Goal: Task Accomplishment & Management: Use online tool/utility

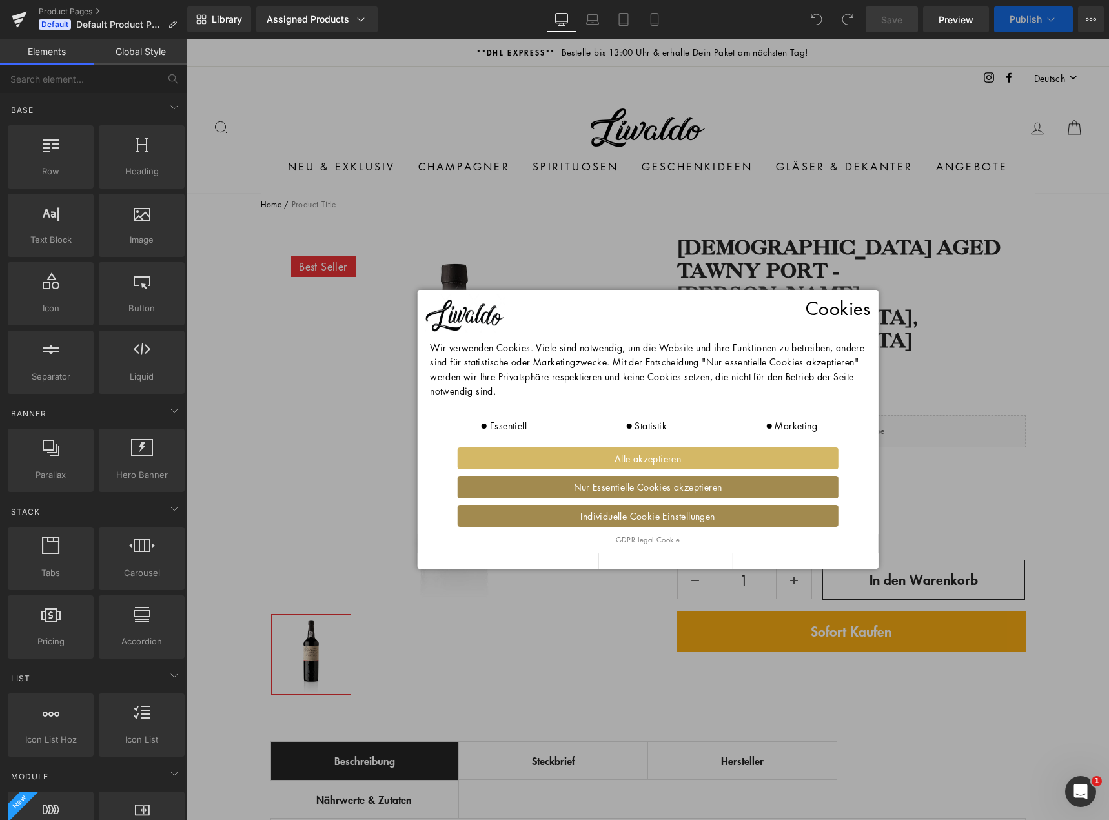
click at [688, 459] on span "Alle akzeptieren" at bounding box center [648, 458] width 374 height 14
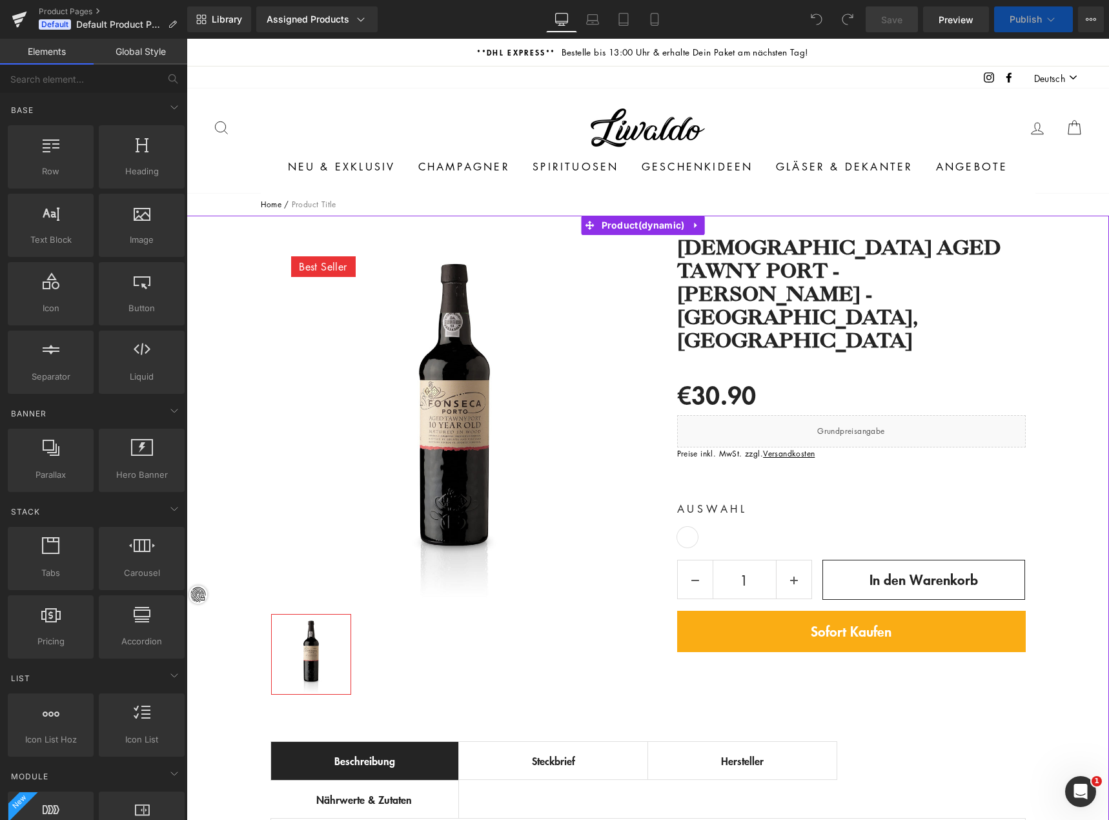
scroll to position [65, 0]
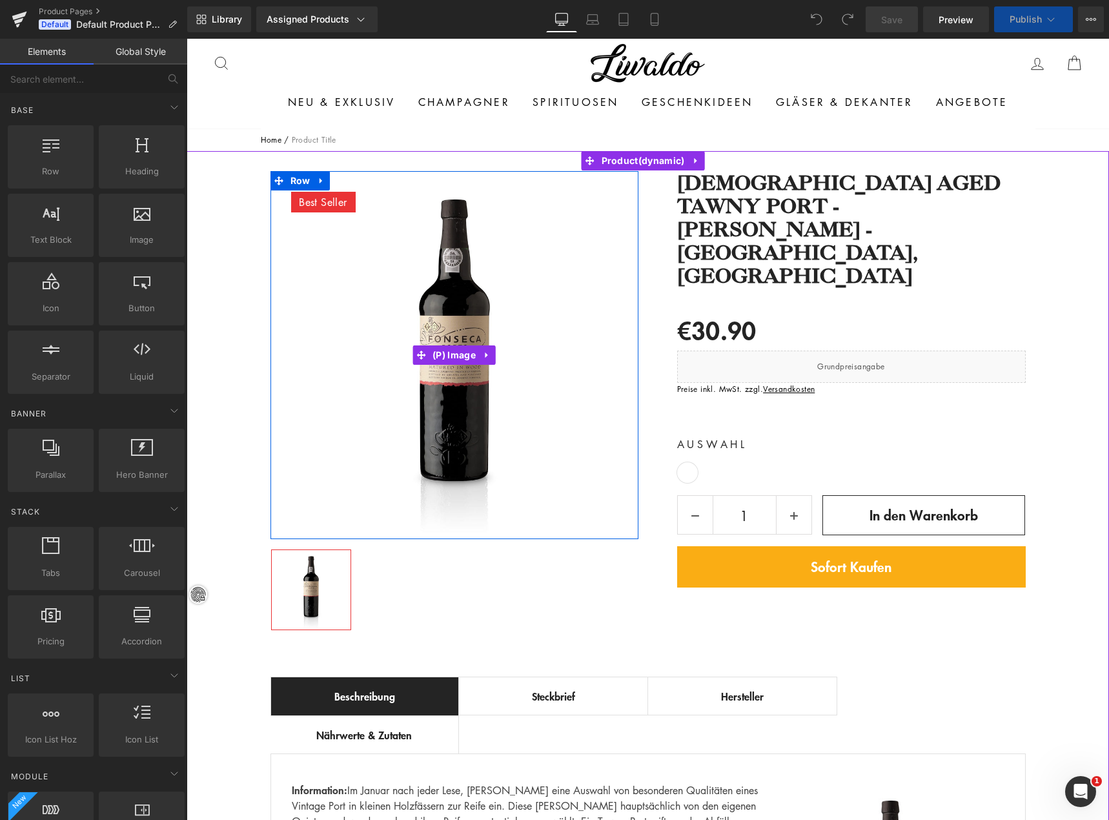
click at [593, 208] on img at bounding box center [454, 355] width 368 height 368
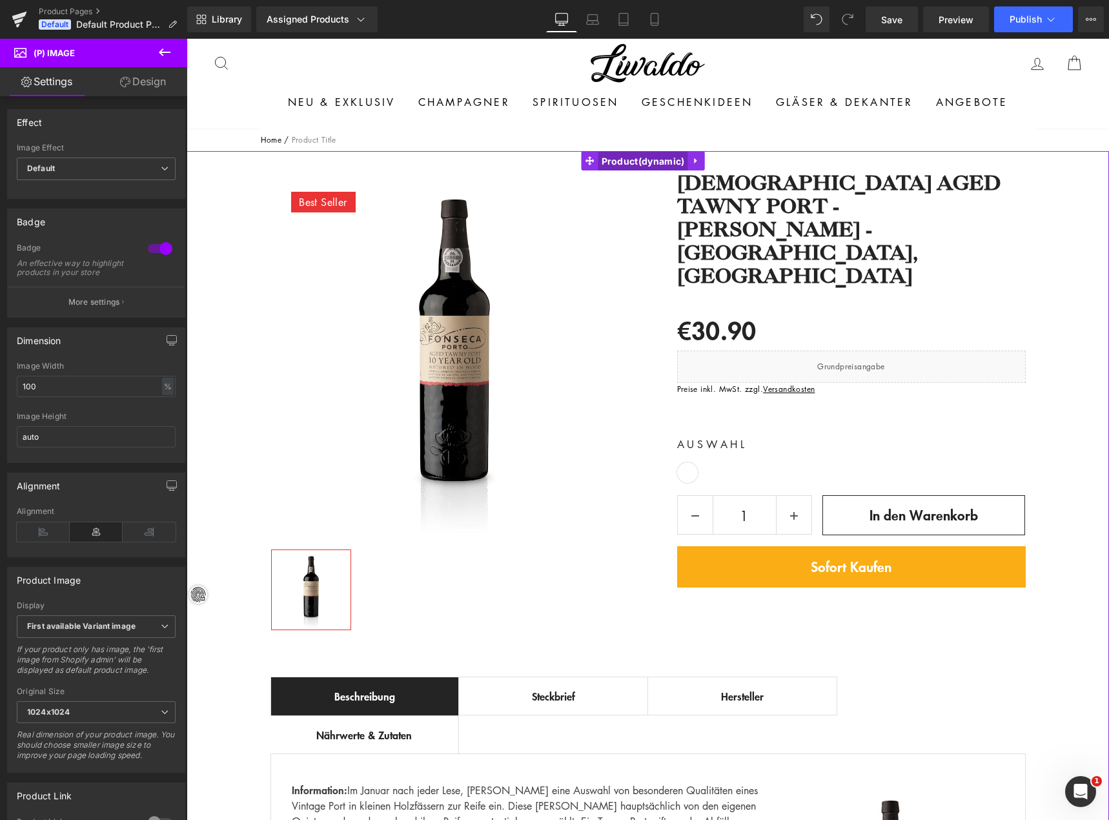
click at [648, 164] on span "Product" at bounding box center [643, 161] width 90 height 19
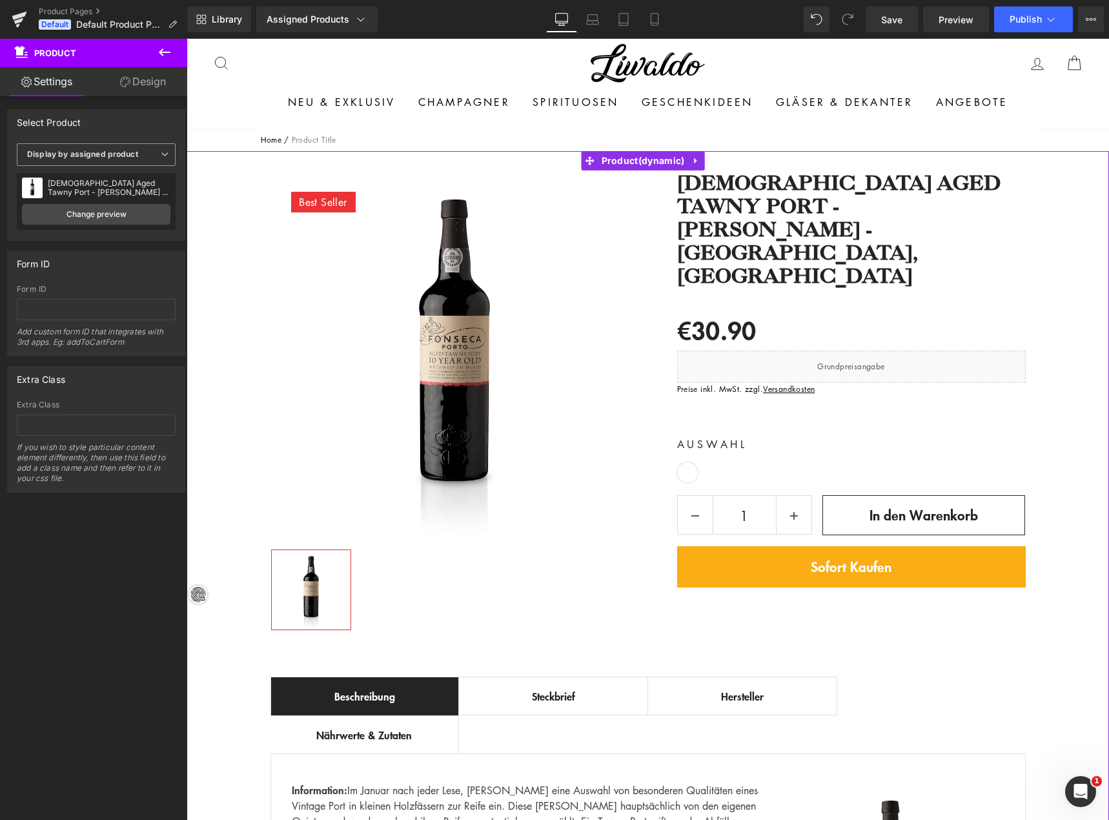
click at [121, 150] on b "Display by assigned product" at bounding box center [82, 154] width 111 height 10
click at [125, 146] on span "Display by assigned product" at bounding box center [94, 154] width 154 height 23
click at [161, 49] on icon at bounding box center [164, 52] width 15 height 15
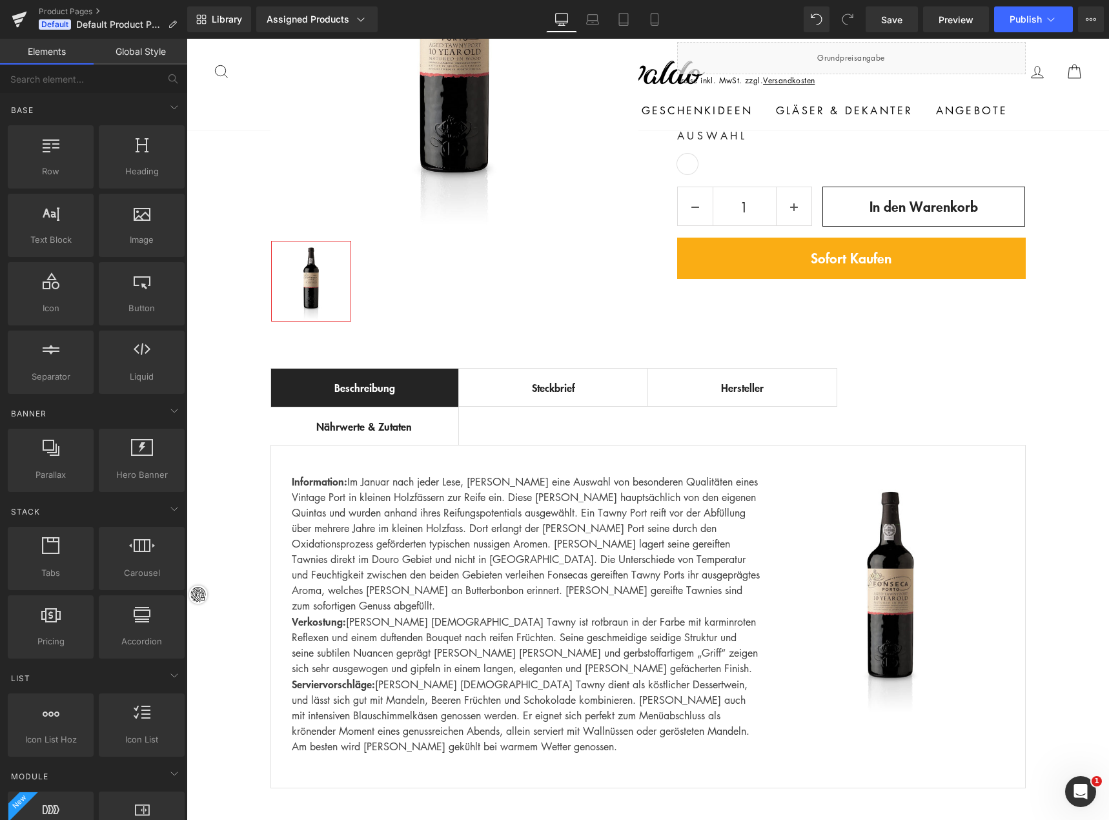
scroll to position [323, 0]
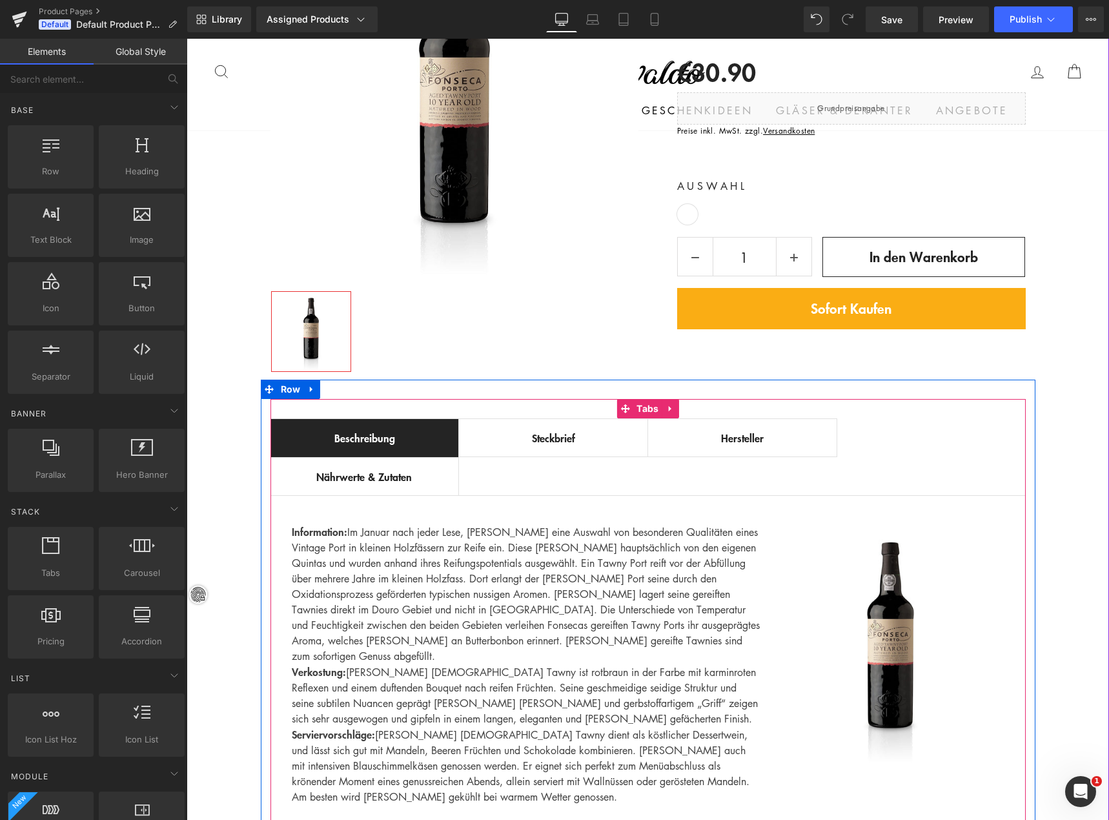
click at [537, 455] on li "Steckbrief Text Block" at bounding box center [553, 437] width 189 height 39
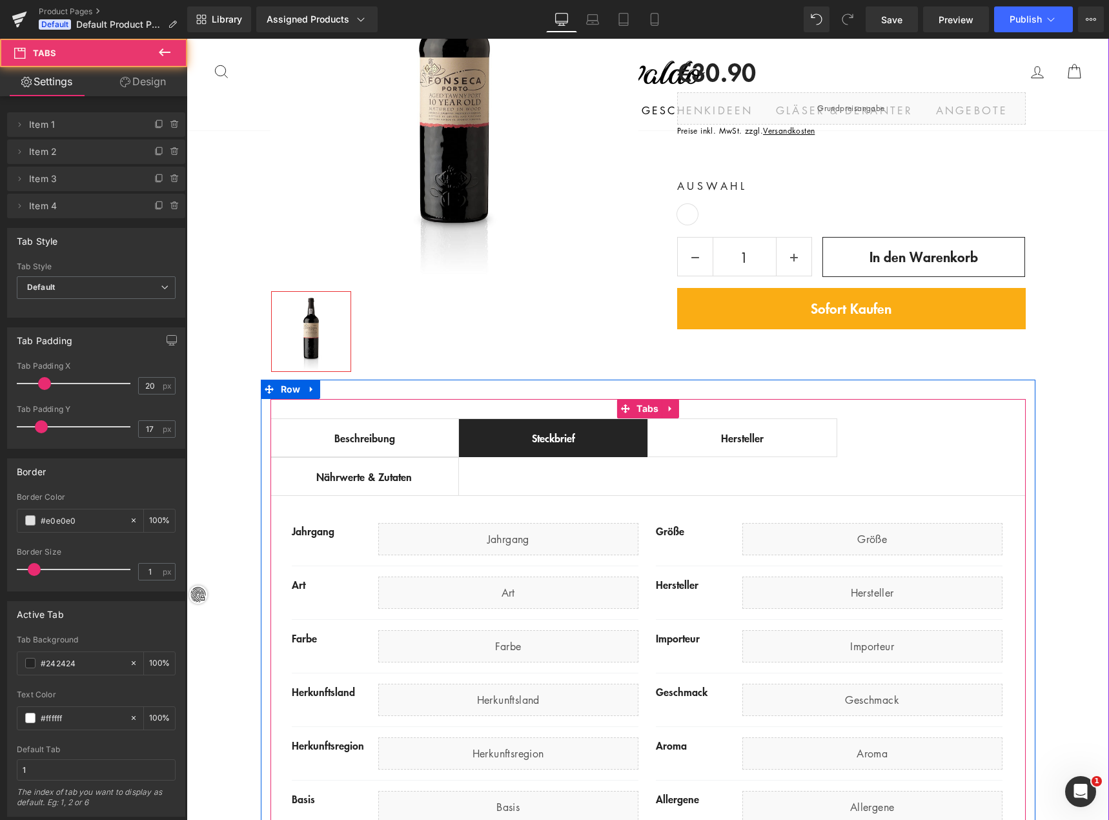
click at [701, 436] on div "Hersteller" at bounding box center [742, 437] width 163 height 15
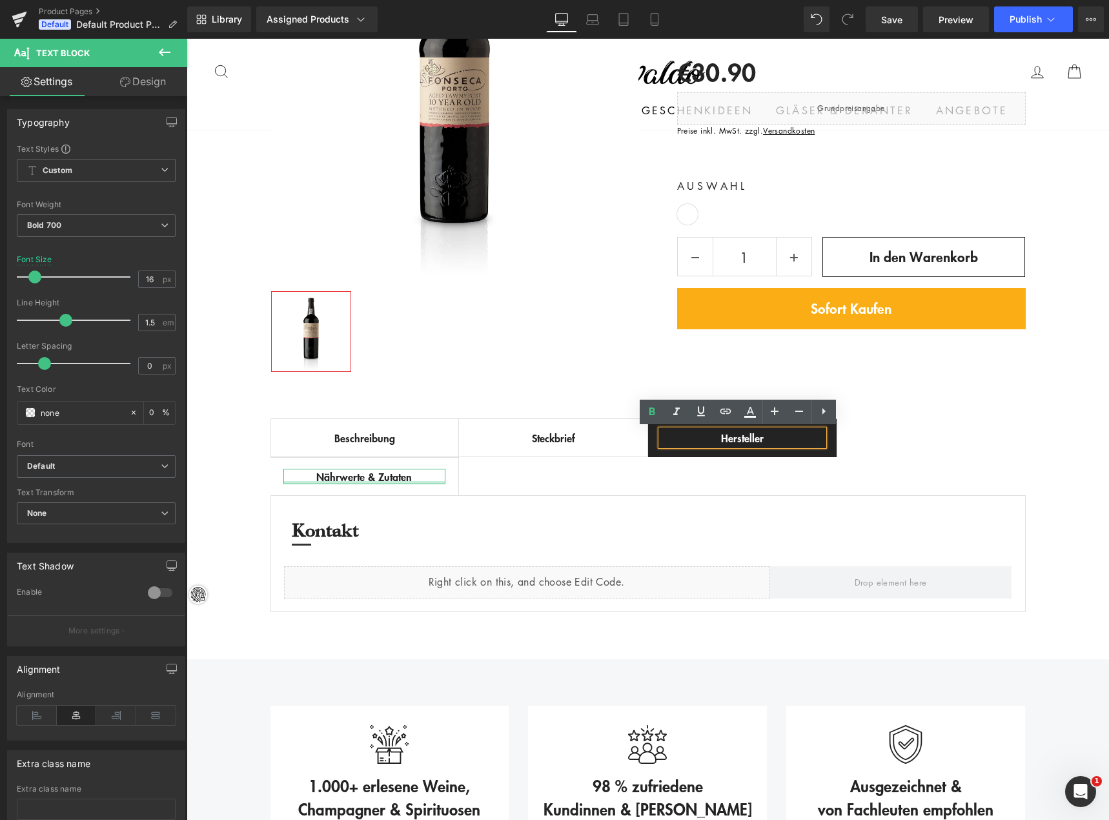
click at [368, 477] on span "Nährwerte & Zutaten" at bounding box center [364, 476] width 96 height 15
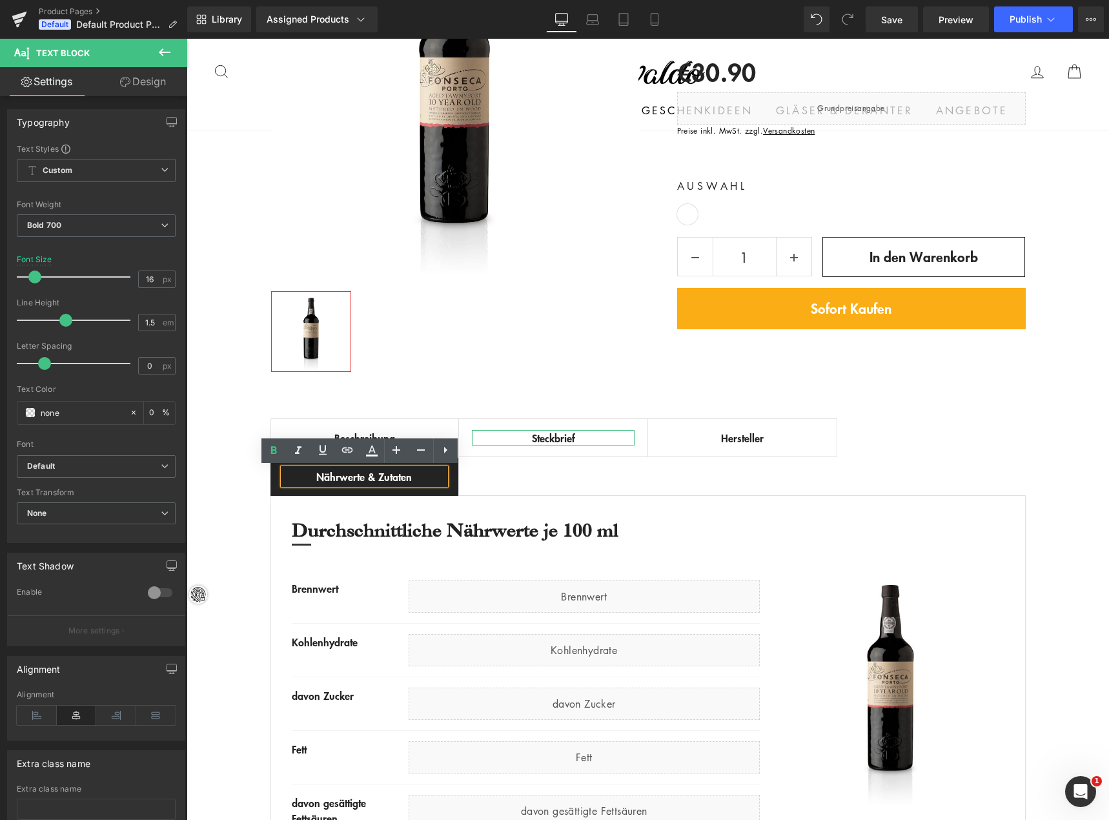
click at [541, 439] on div "Steckbrief" at bounding box center [553, 437] width 163 height 15
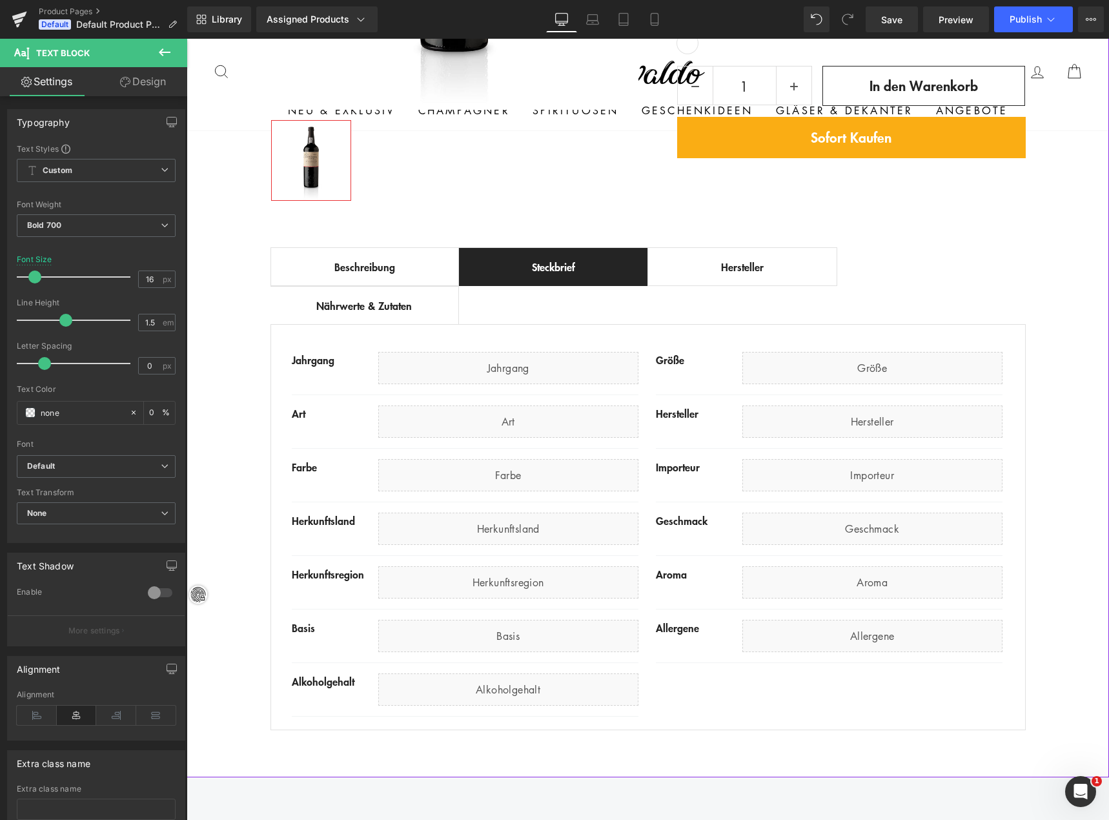
scroll to position [516, 0]
